Goal: Find specific page/section: Find specific page/section

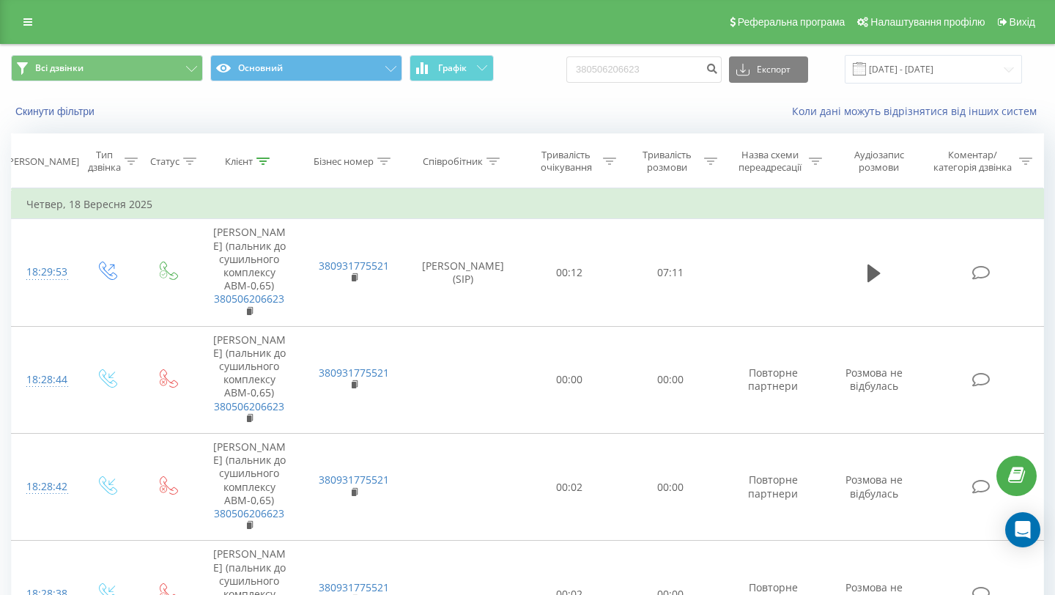
click at [0, 27] on div "Реферальна програма Налаштування профілю Вихід" at bounding box center [527, 22] width 1055 height 44
click at [16, 27] on link at bounding box center [28, 22] width 26 height 21
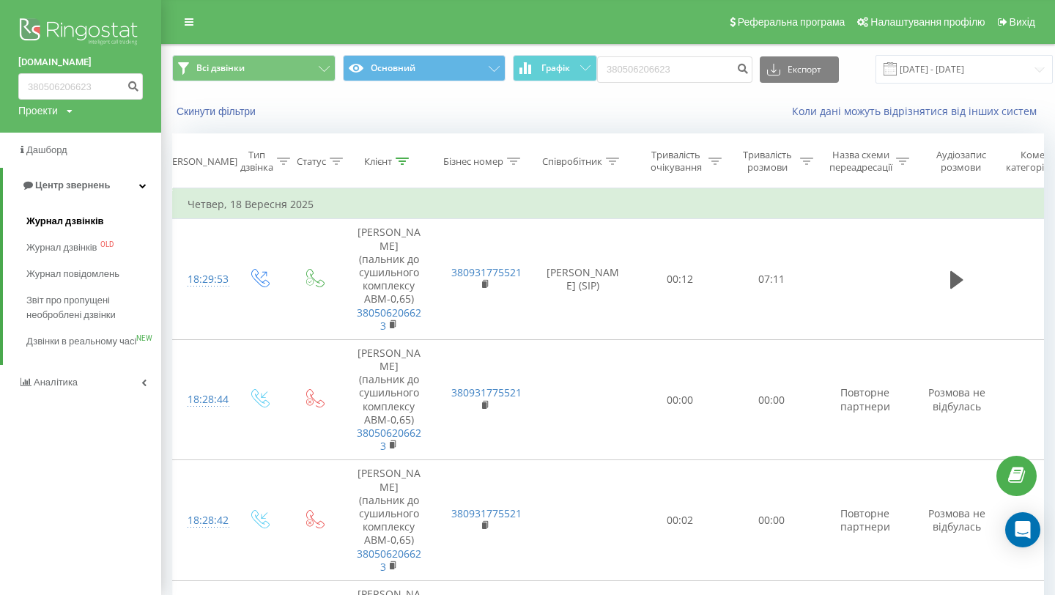
click at [73, 219] on span "Журнал дзвінків" at bounding box center [65, 221] width 78 height 15
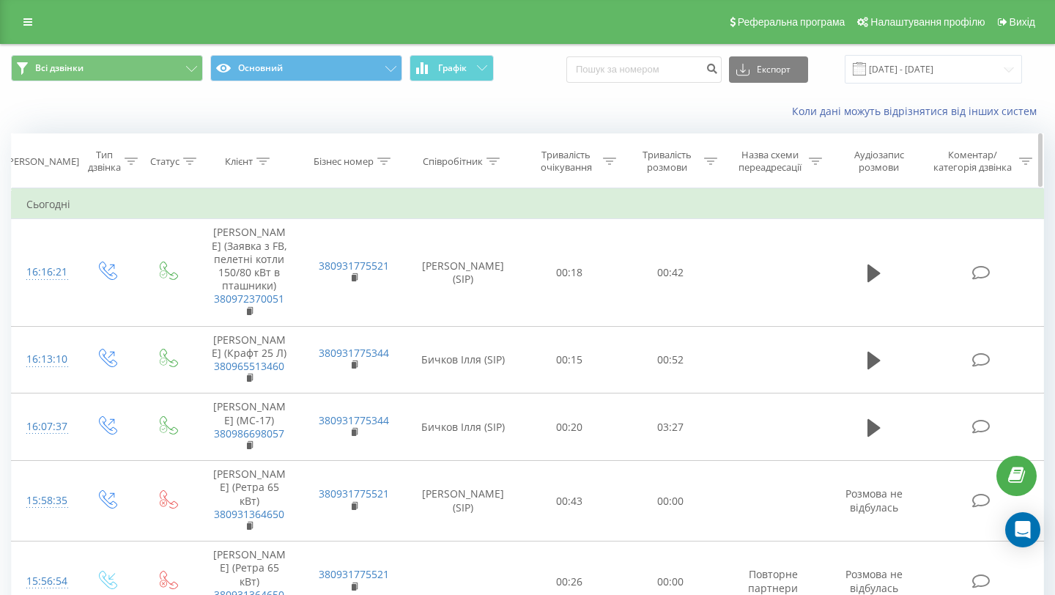
click at [486, 163] on icon at bounding box center [492, 160] width 13 height 7
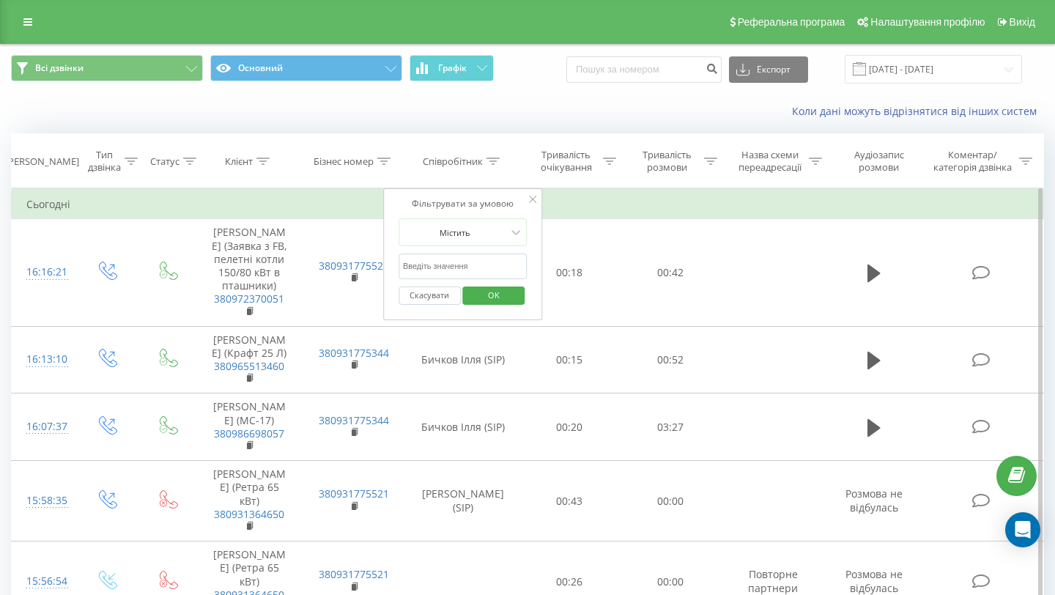
click at [447, 269] on input "text" at bounding box center [462, 266] width 129 height 26
type input "[PERSON_NAME]"
click at [478, 295] on span "OK" at bounding box center [493, 294] width 41 height 23
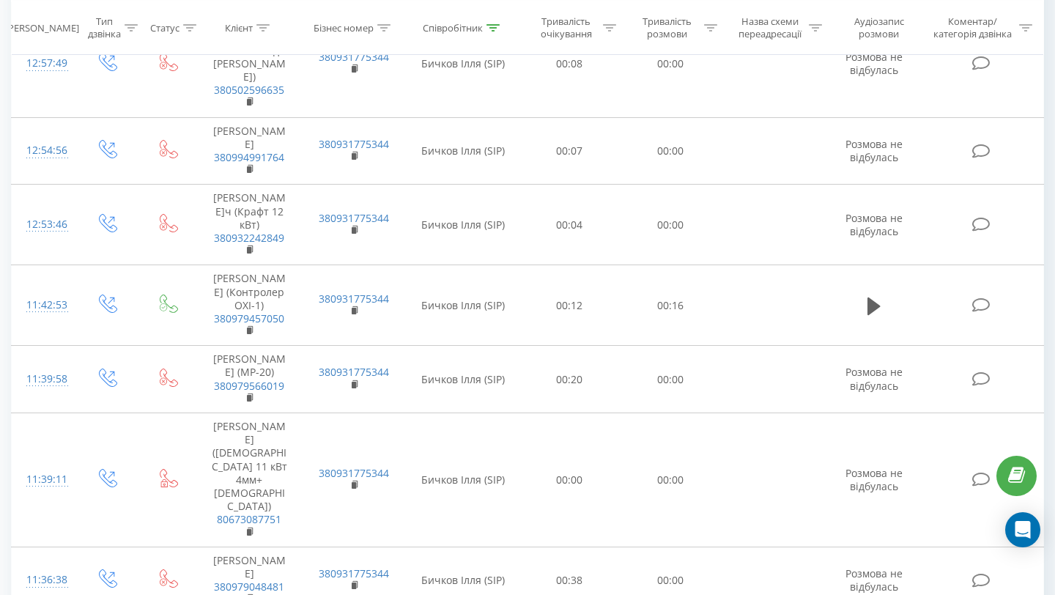
scroll to position [793, 0]
